Goal: Transaction & Acquisition: Purchase product/service

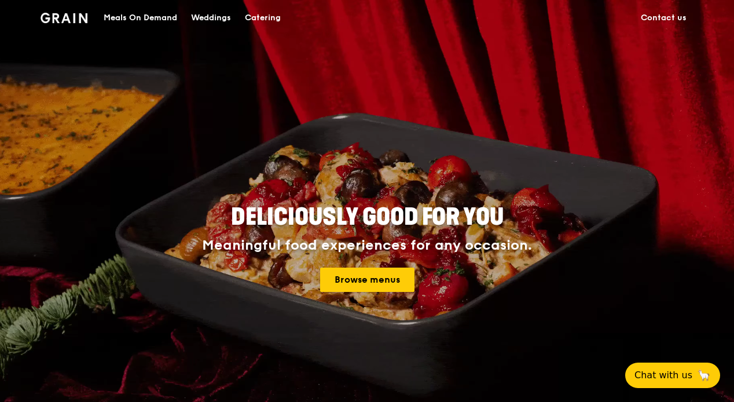
click at [378, 279] on link "Browse menus" at bounding box center [367, 280] width 94 height 24
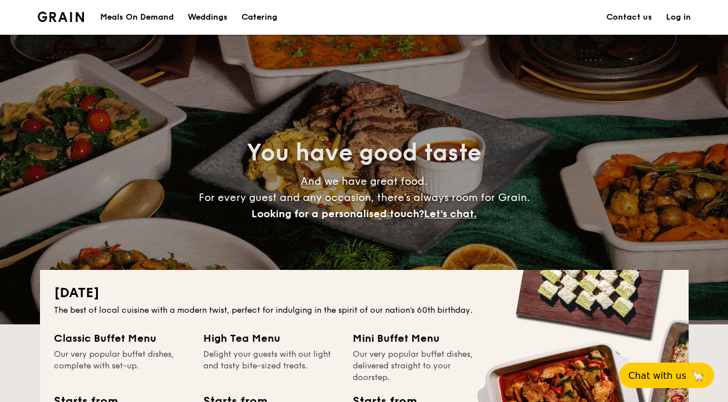
scroll to position [174, 0]
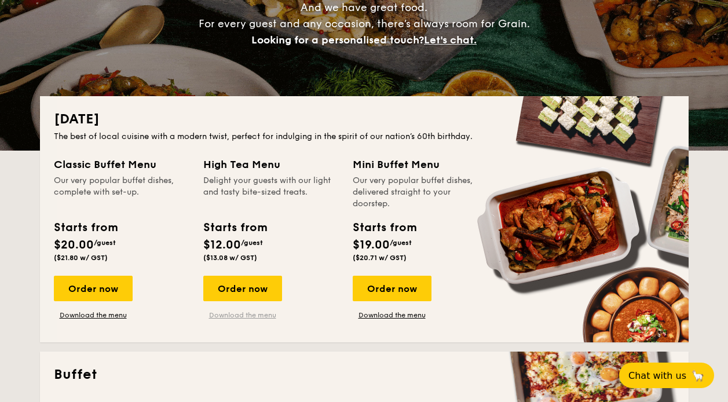
click at [250, 316] on link "Download the menu" at bounding box center [242, 314] width 79 height 9
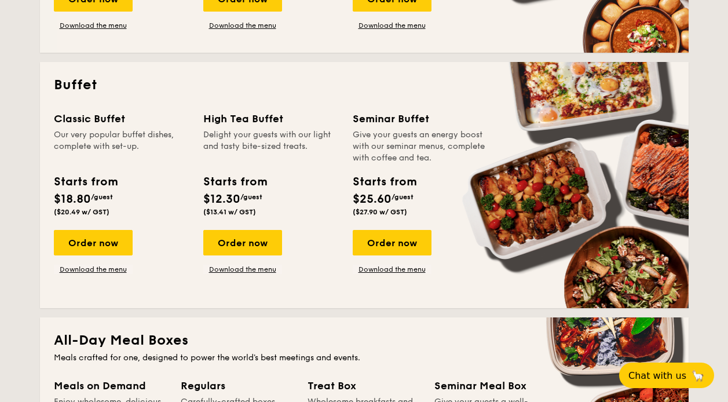
scroll to position [695, 0]
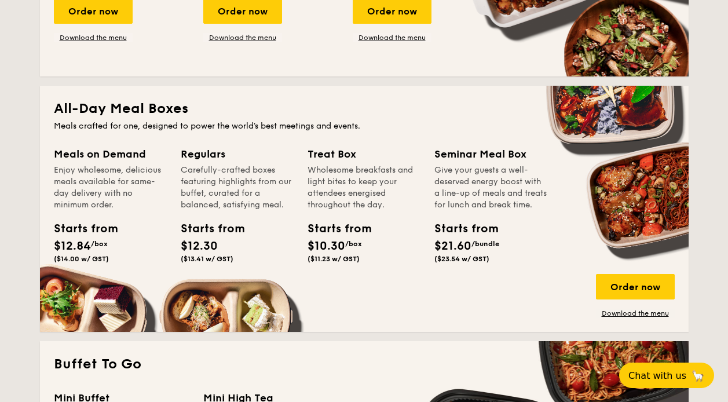
drag, startPoint x: 357, startPoint y: 180, endPoint x: 363, endPoint y: 234, distance: 54.8
click at [363, 234] on div "Treat Box Wholesome breakfasts and light bites to keep your attendees energised…" at bounding box center [364, 207] width 113 height 122
click at [367, 261] on div "Starts from $10.30 /box ($11.23 w/ GST)" at bounding box center [364, 243] width 122 height 47
click at [328, 156] on div "Treat Box" at bounding box center [364, 154] width 113 height 16
click at [634, 312] on link "Download the menu" at bounding box center [635, 313] width 79 height 9
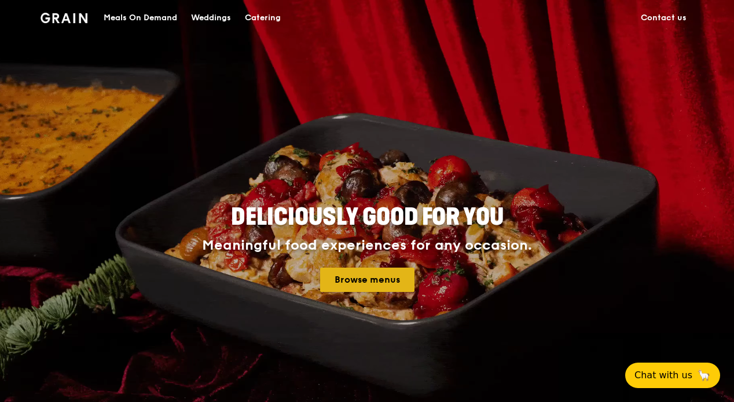
click at [369, 273] on link "Browse menus" at bounding box center [367, 280] width 94 height 24
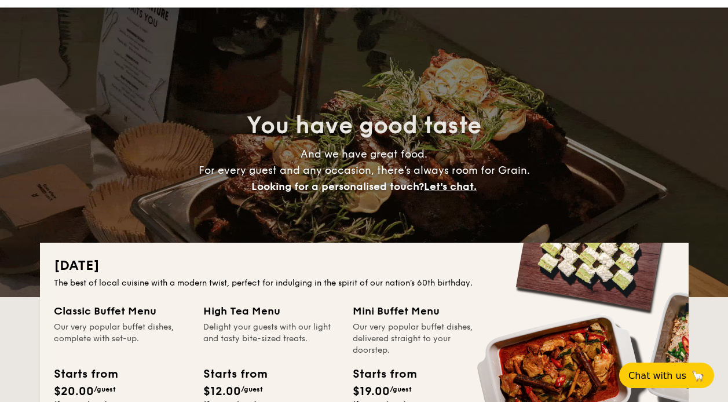
scroll to position [116, 0]
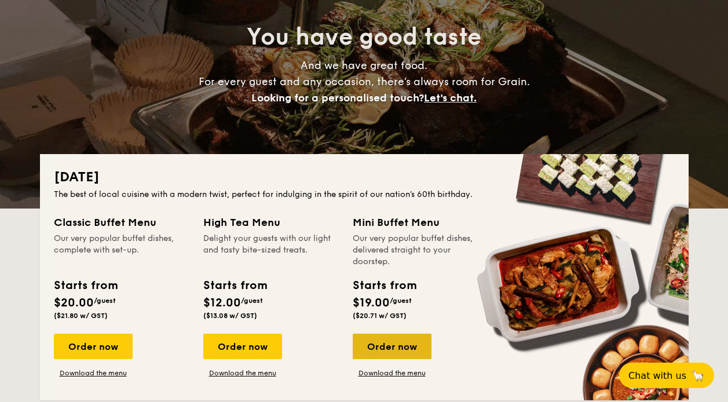
click at [409, 347] on div "Order now" at bounding box center [392, 346] width 79 height 25
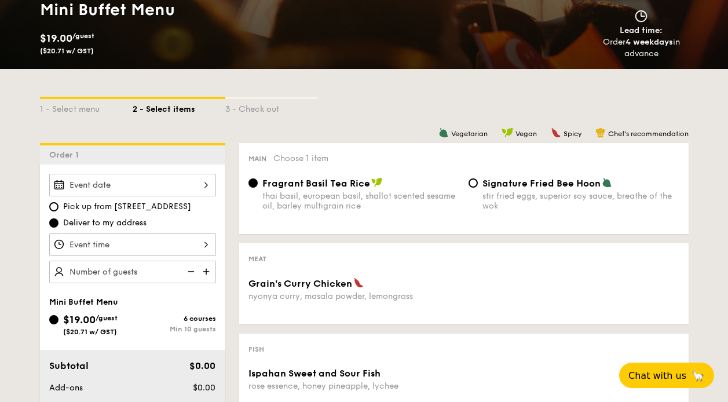
scroll to position [173, 0]
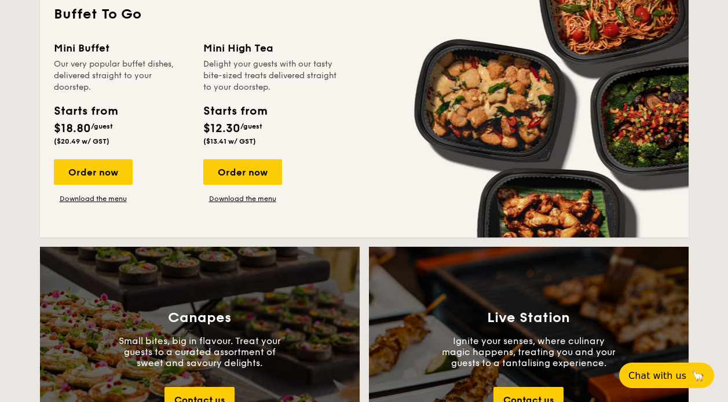
scroll to position [1042, 0]
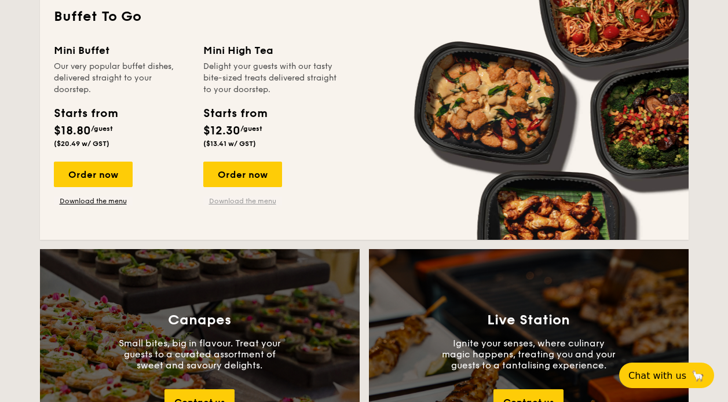
click at [245, 200] on link "Download the menu" at bounding box center [242, 200] width 79 height 9
